Goal: Transaction & Acquisition: Purchase product/service

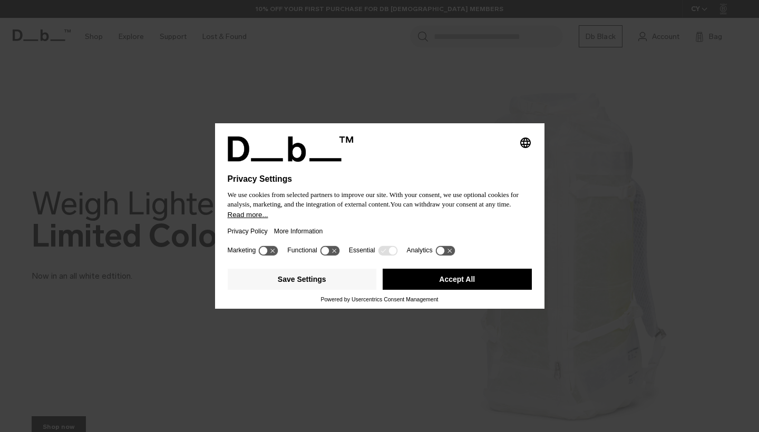
click at [464, 276] on button "Accept All" at bounding box center [457, 279] width 149 height 21
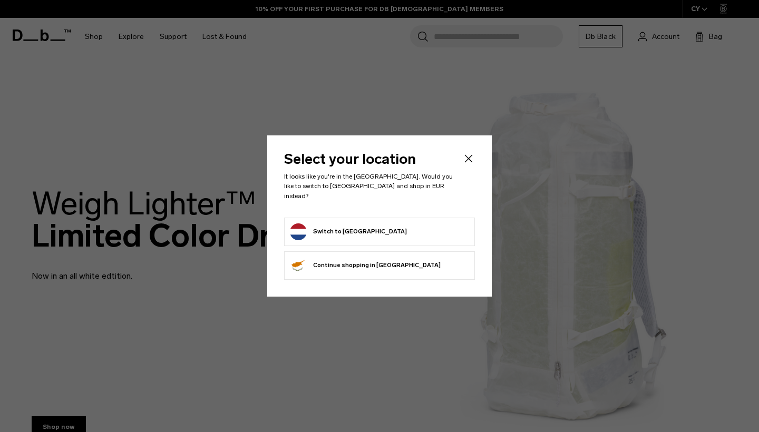
click at [373, 228] on form "Switch to Netherlands" at bounding box center [379, 232] width 179 height 17
click at [313, 225] on button "Switch to Netherlands" at bounding box center [348, 232] width 117 height 17
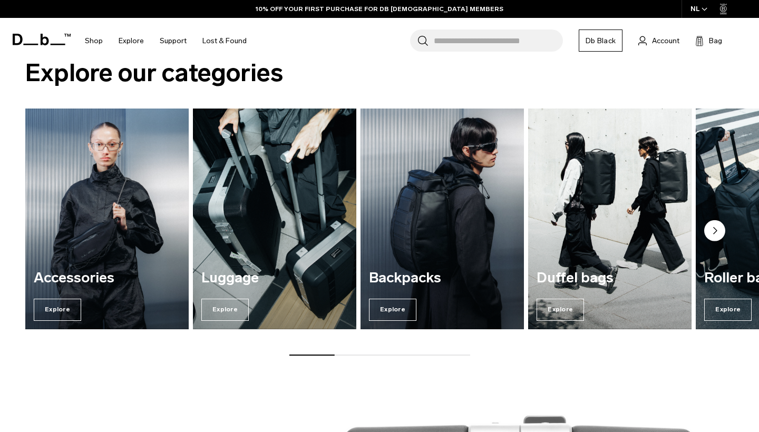
scroll to position [734, 0]
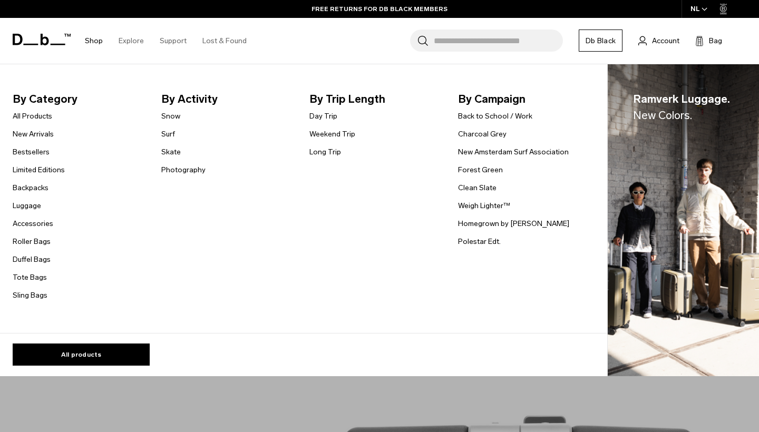
click at [25, 271] on li "Tote Bags" at bounding box center [39, 277] width 52 height 13
click at [25, 273] on link "Tote Bags" at bounding box center [30, 277] width 34 height 11
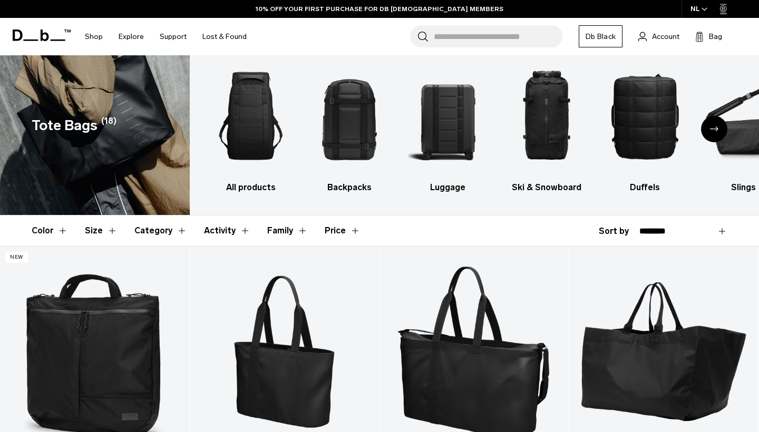
scroll to position [15, 0]
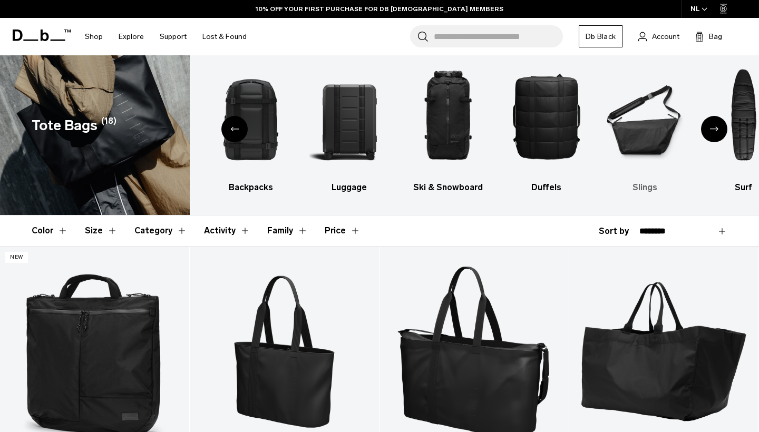
click at [646, 121] on img "6 / 10" at bounding box center [645, 116] width 80 height 120
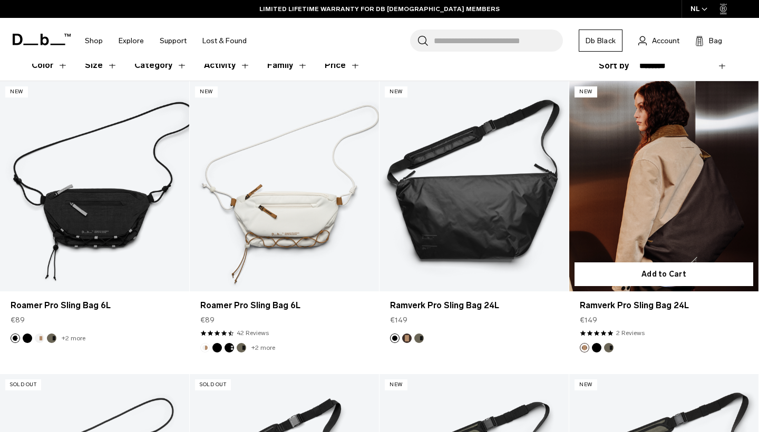
scroll to position [181, 0]
